Goal: Find specific page/section: Find specific page/section

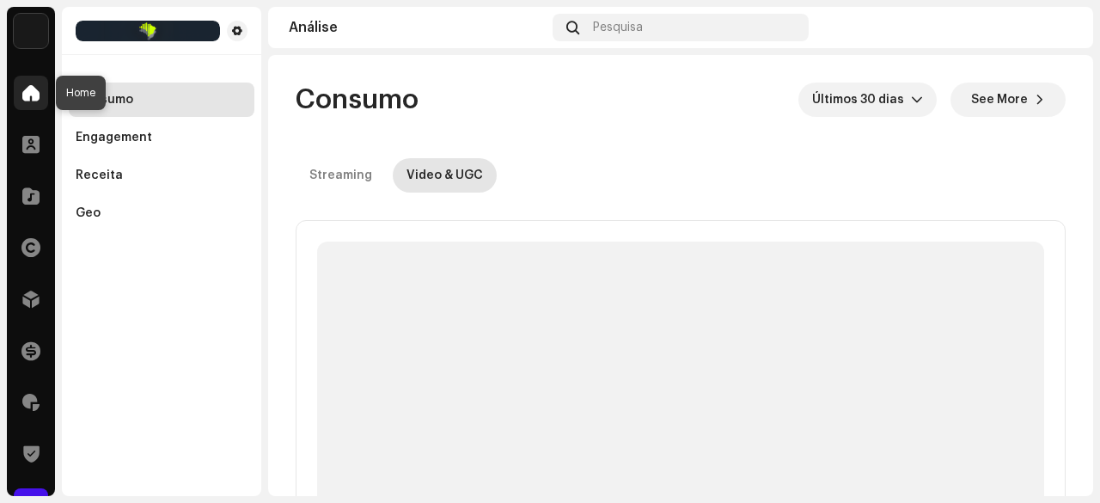
click at [24, 95] on span at bounding box center [30, 93] width 17 height 14
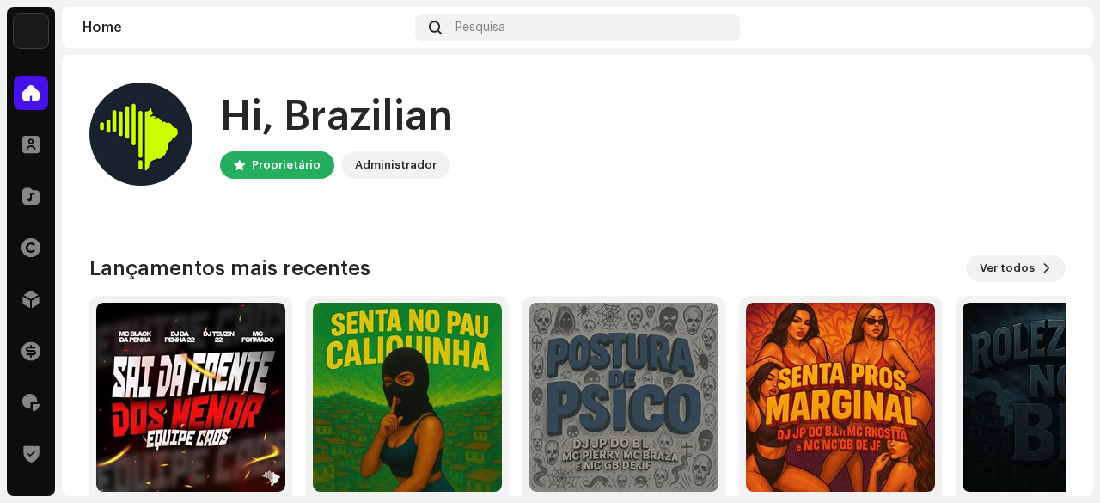
scroll to position [258, 0]
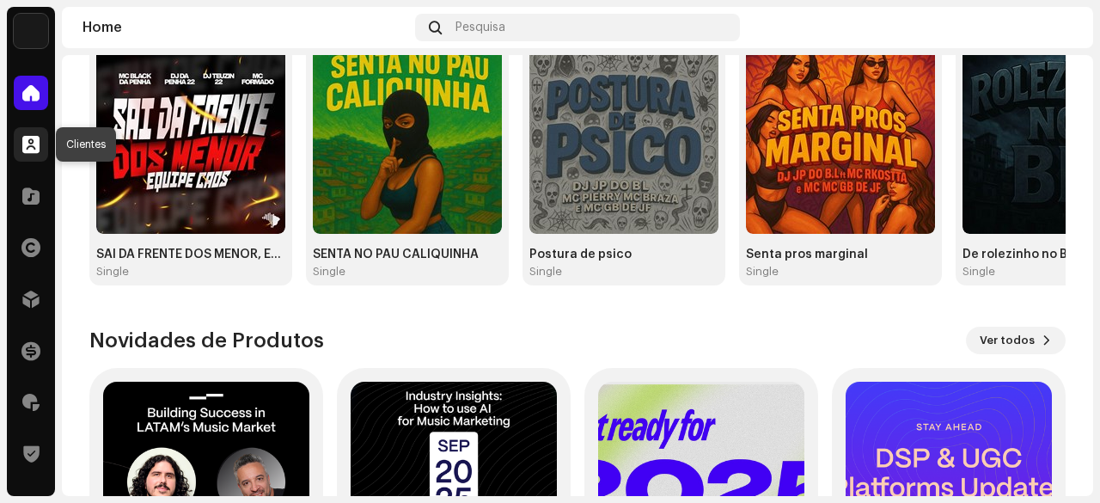
click at [28, 149] on span at bounding box center [30, 145] width 17 height 14
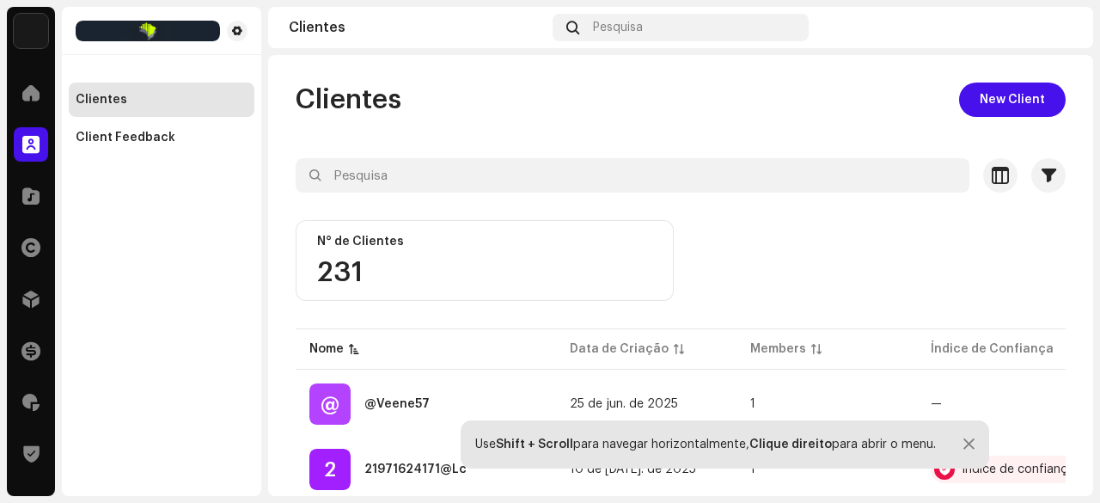
scroll to position [86, 0]
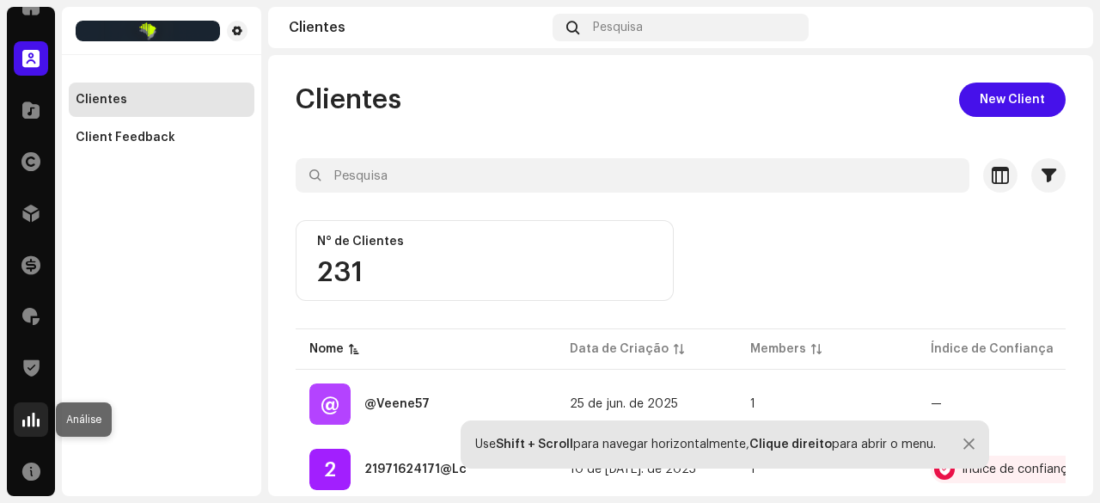
click at [35, 410] on div at bounding box center [31, 419] width 34 height 34
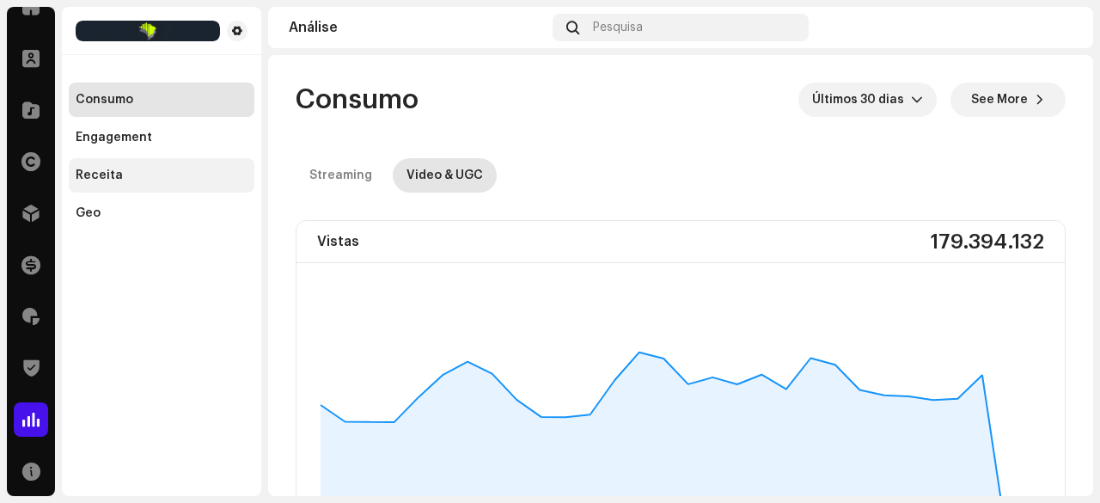
click at [125, 180] on div "Receita" at bounding box center [162, 175] width 172 height 14
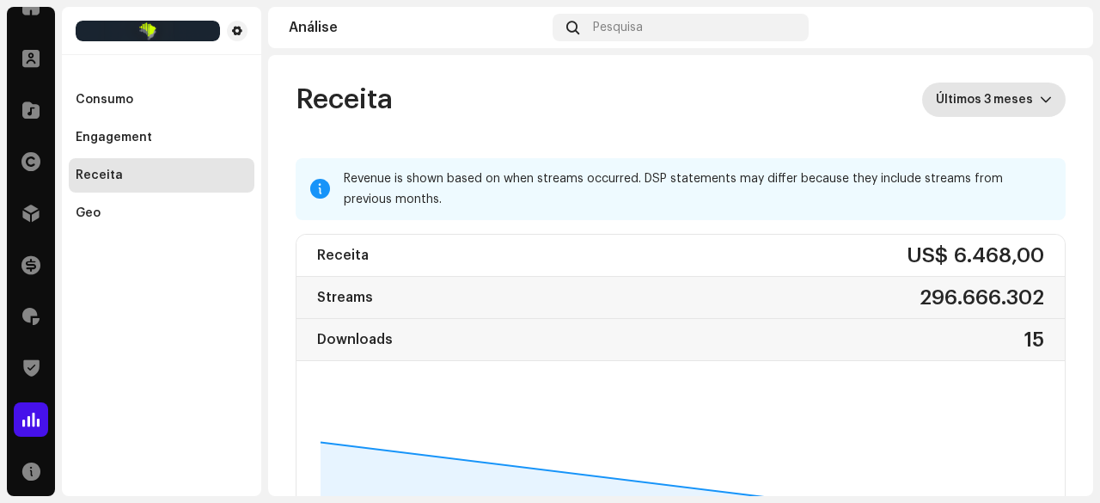
click at [975, 104] on span "Últimos 3 meses" at bounding box center [988, 100] width 104 height 34
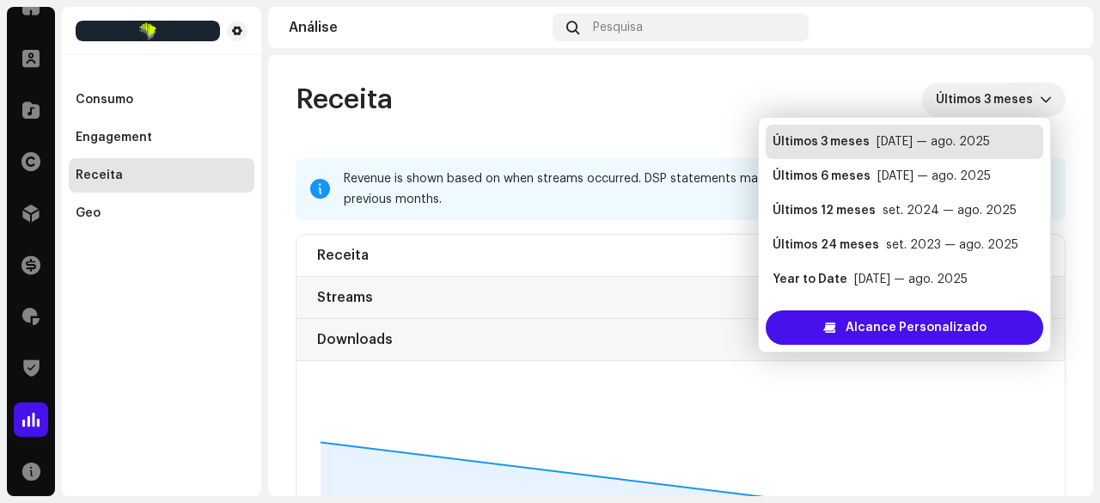
click at [547, 120] on re-o-revenue-dashboard-header "Receita Últimos 3 meses" at bounding box center [681, 106] width 770 height 103
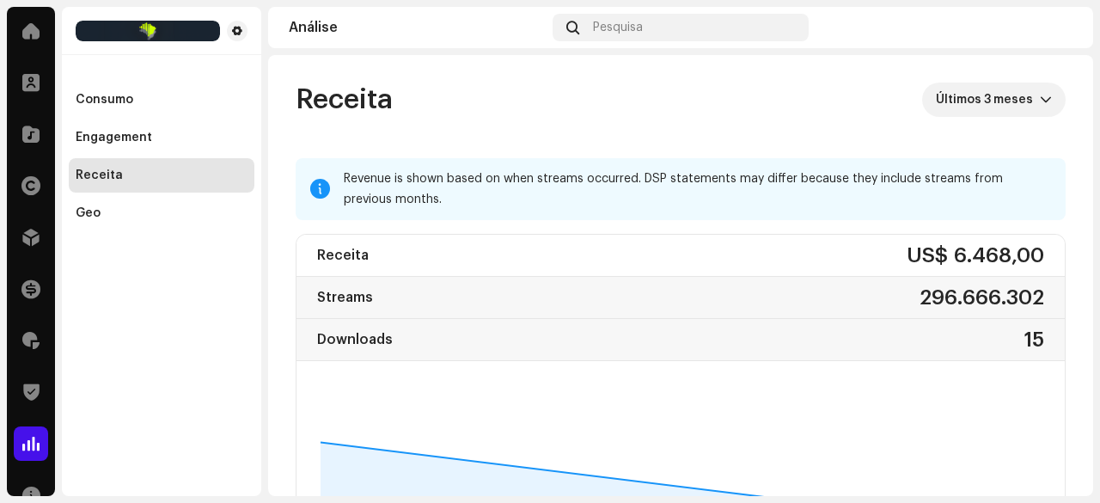
scroll to position [172, 0]
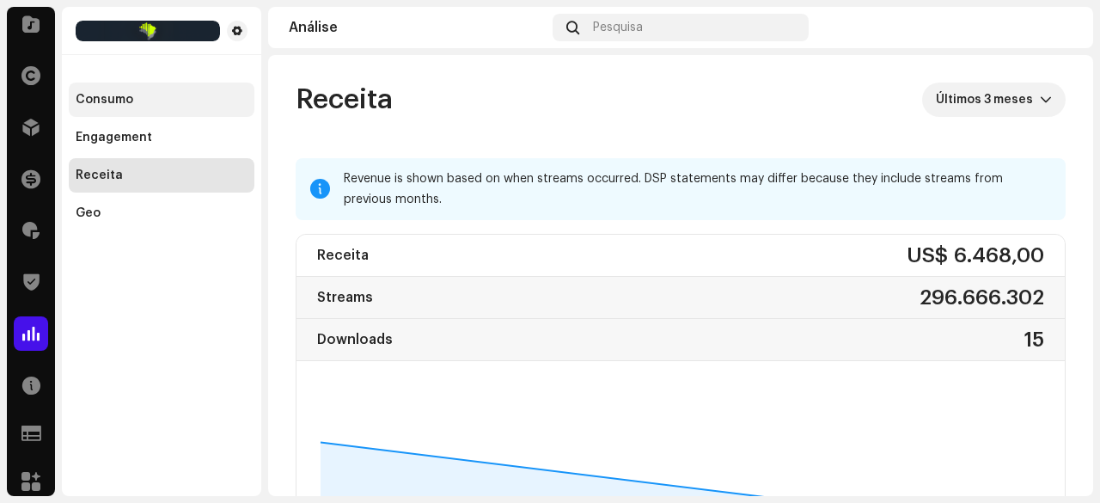
click at [124, 101] on div "Consumo" at bounding box center [105, 100] width 58 height 14
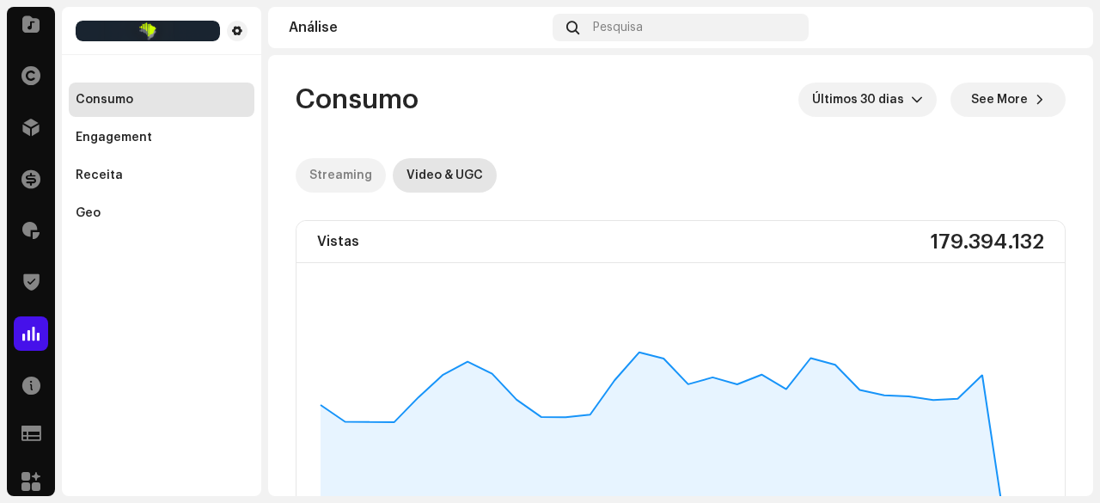
click at [339, 171] on div "Streaming" at bounding box center [340, 175] width 63 height 34
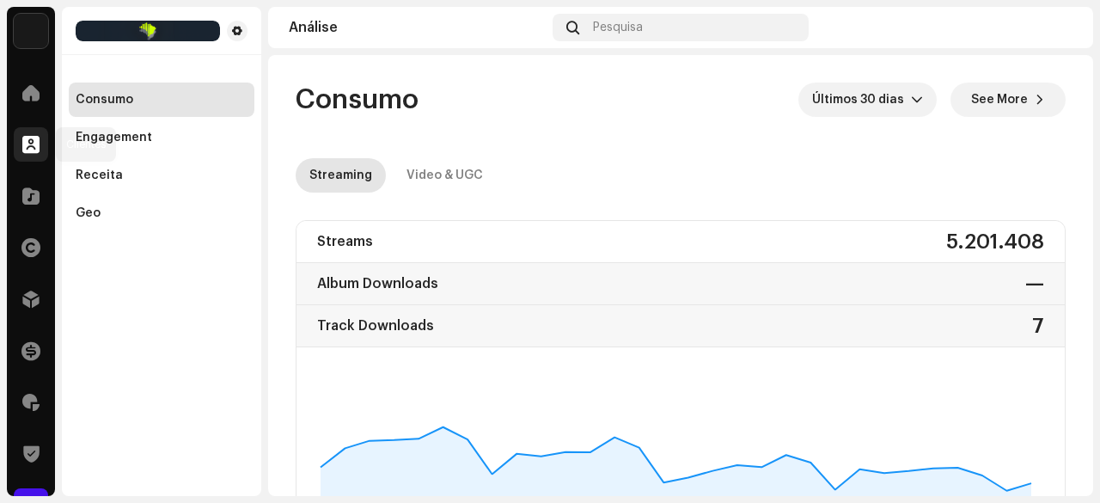
click at [29, 147] on span at bounding box center [30, 145] width 17 height 14
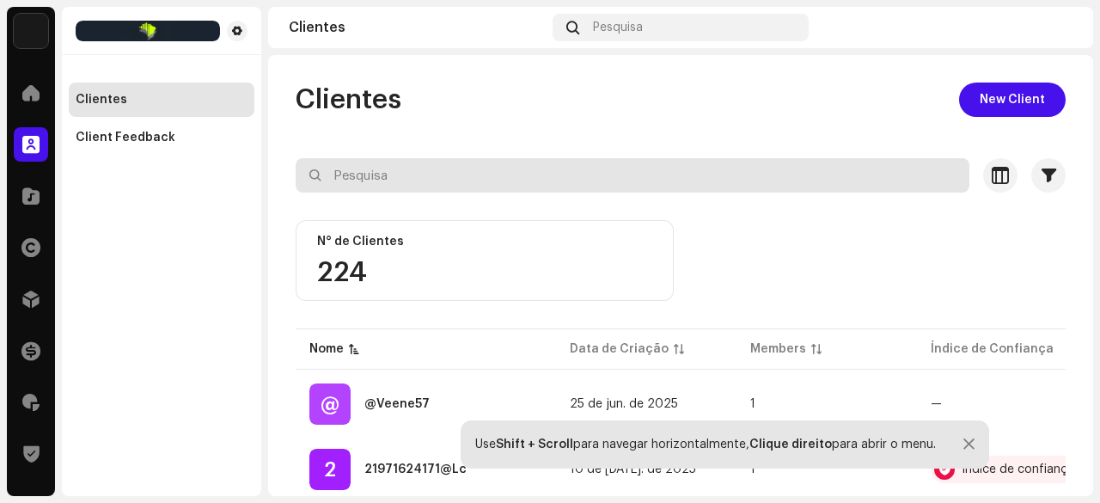
click at [375, 180] on input "text" at bounding box center [633, 175] width 674 height 34
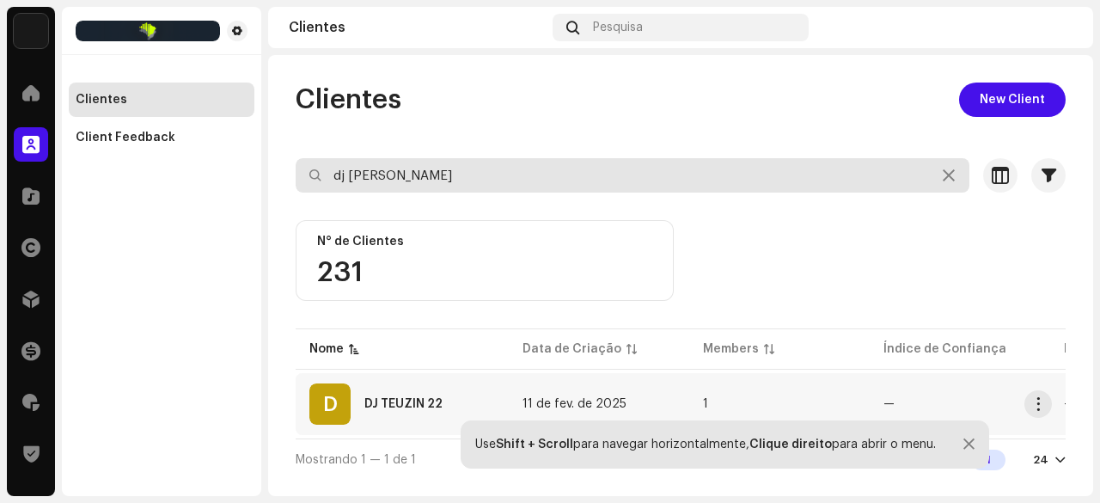
type input "dj [PERSON_NAME]"
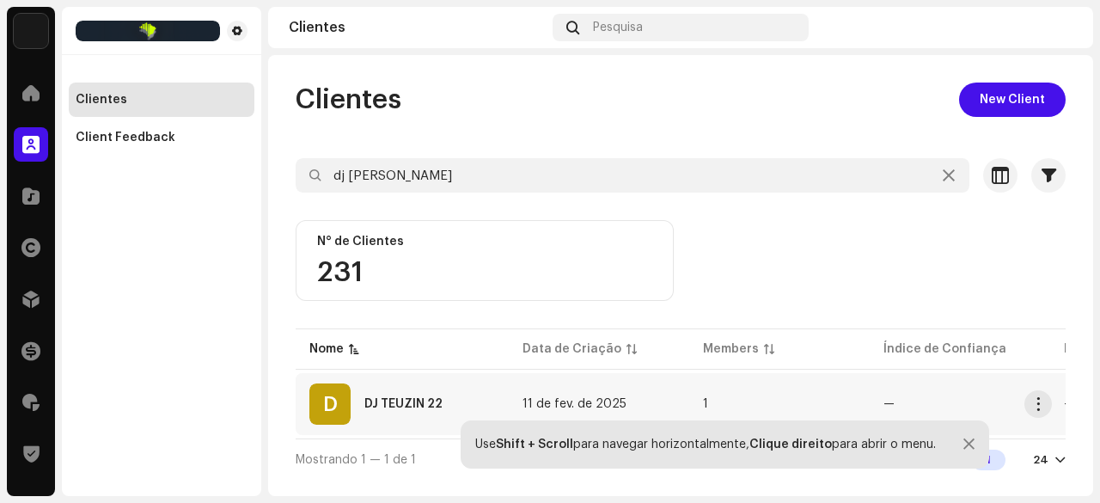
click at [404, 399] on div "DJ TEUZIN 22" at bounding box center [403, 404] width 78 height 12
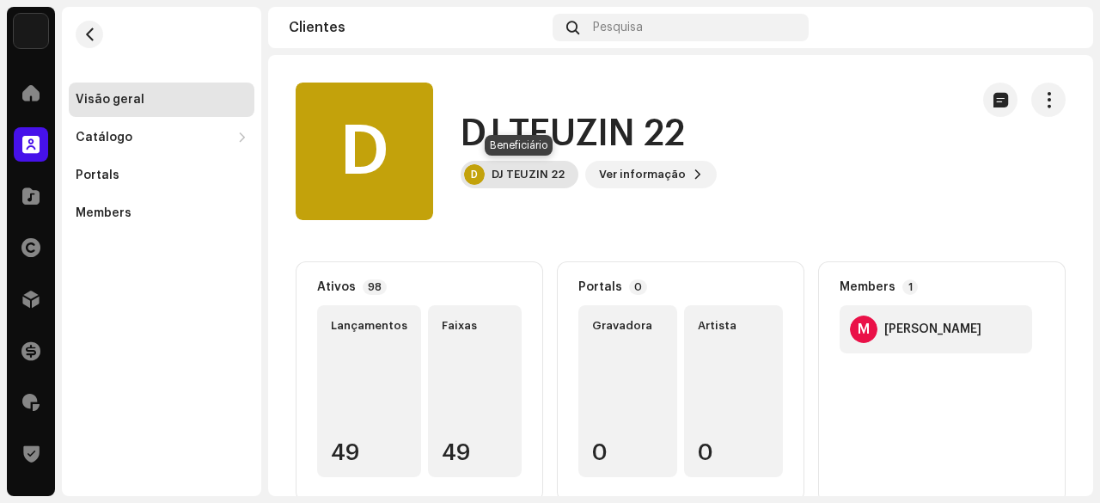
click at [523, 162] on div "D DJ [PERSON_NAME] 22" at bounding box center [520, 175] width 118 height 28
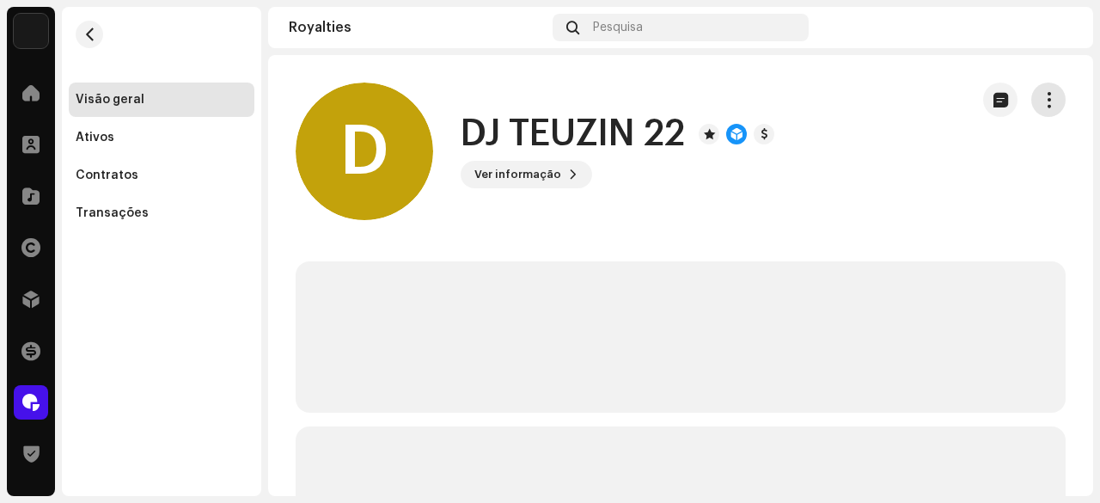
click at [1041, 106] on span "button" at bounding box center [1049, 100] width 16 height 14
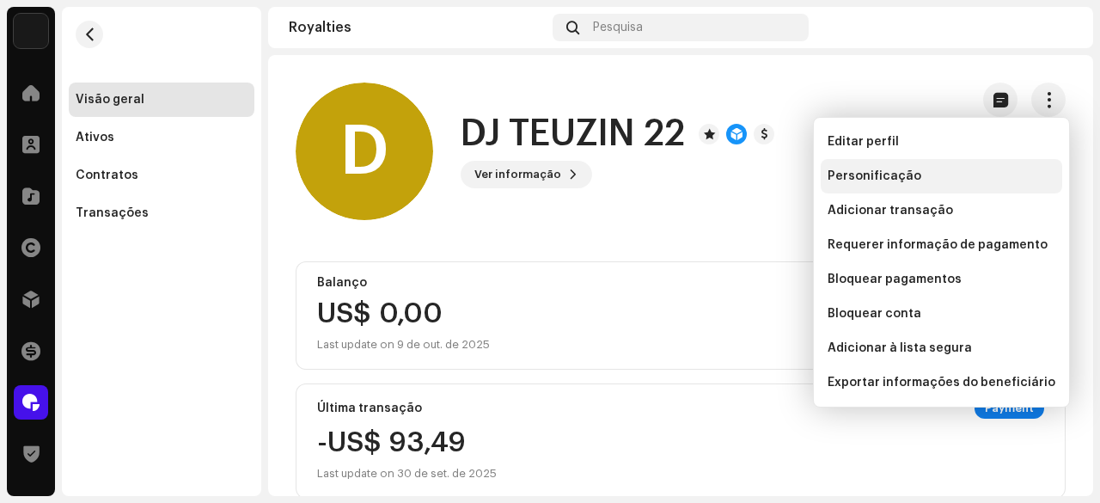
click at [884, 171] on span "Personificação" at bounding box center [875, 176] width 94 height 14
